Goal: Check status

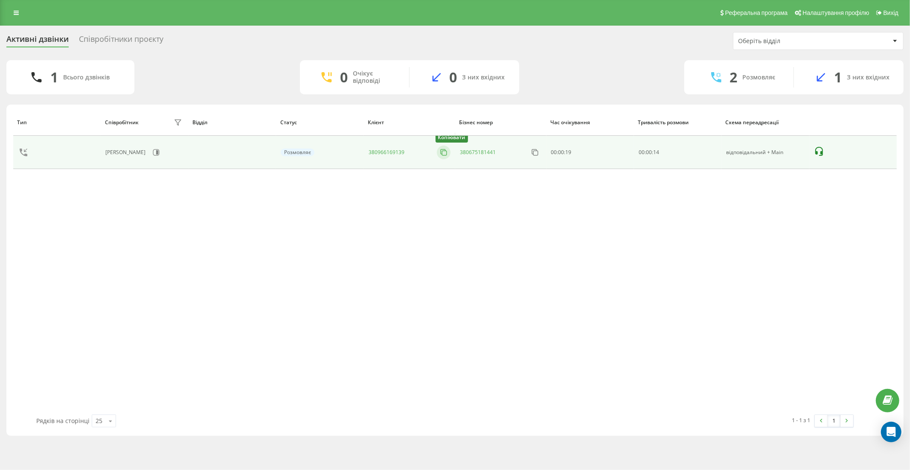
click at [444, 152] on icon at bounding box center [443, 152] width 9 height 9
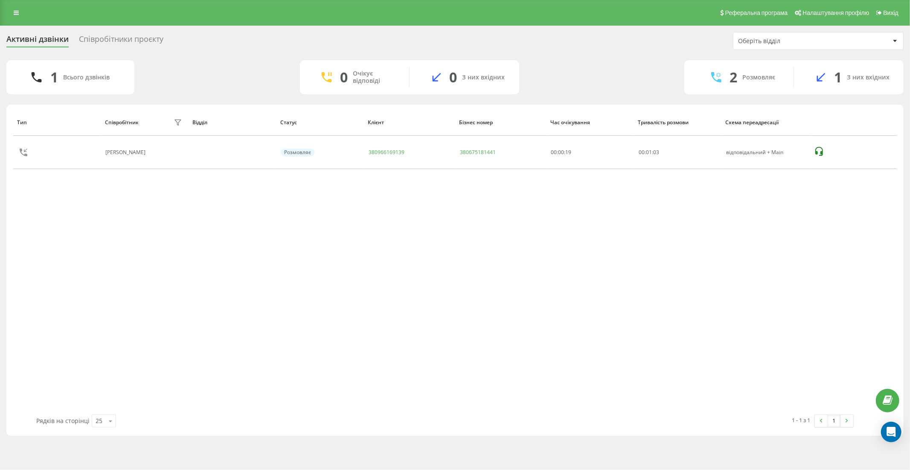
click at [61, 266] on div "Тип Співробітник фільтру Відділ Статус Клієнт Бізнес номер Час очікування Трива…" at bounding box center [454, 261] width 883 height 305
